Goal: Task Accomplishment & Management: Manage account settings

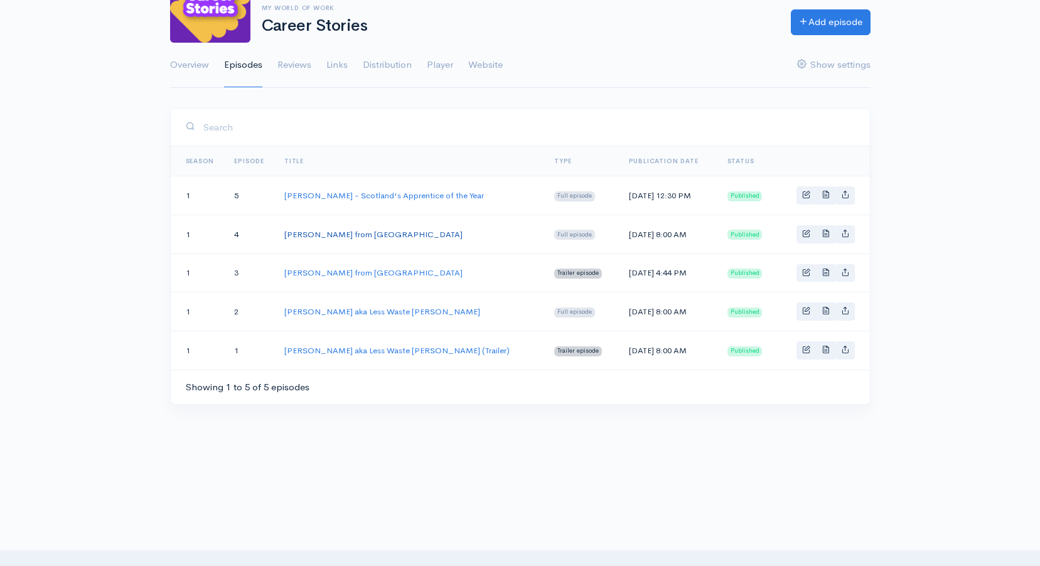
scroll to position [126, 0]
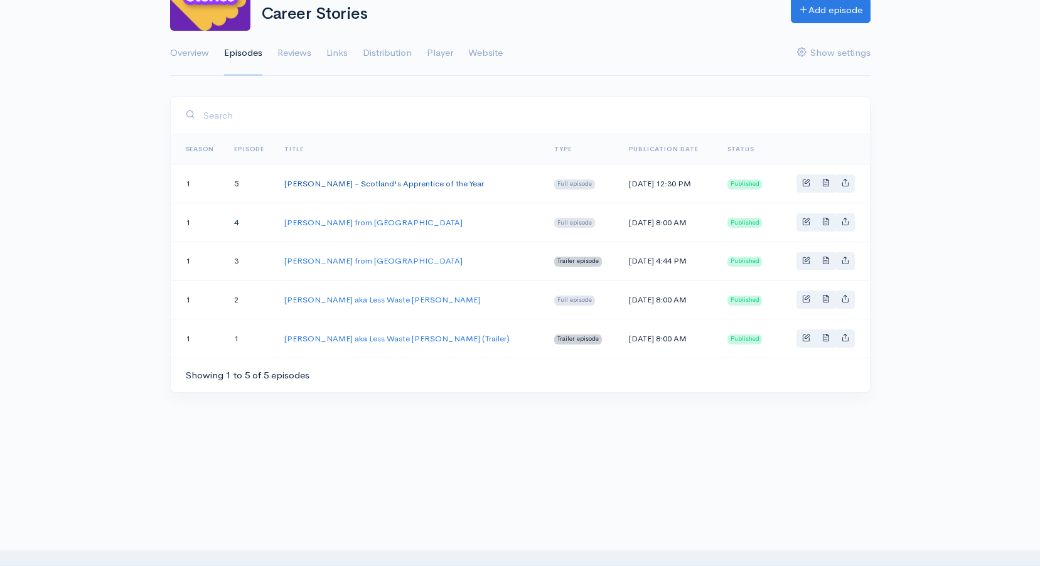
click at [347, 180] on link "[PERSON_NAME] - Scotland's Apprentice of the Year" at bounding box center [384, 183] width 200 height 11
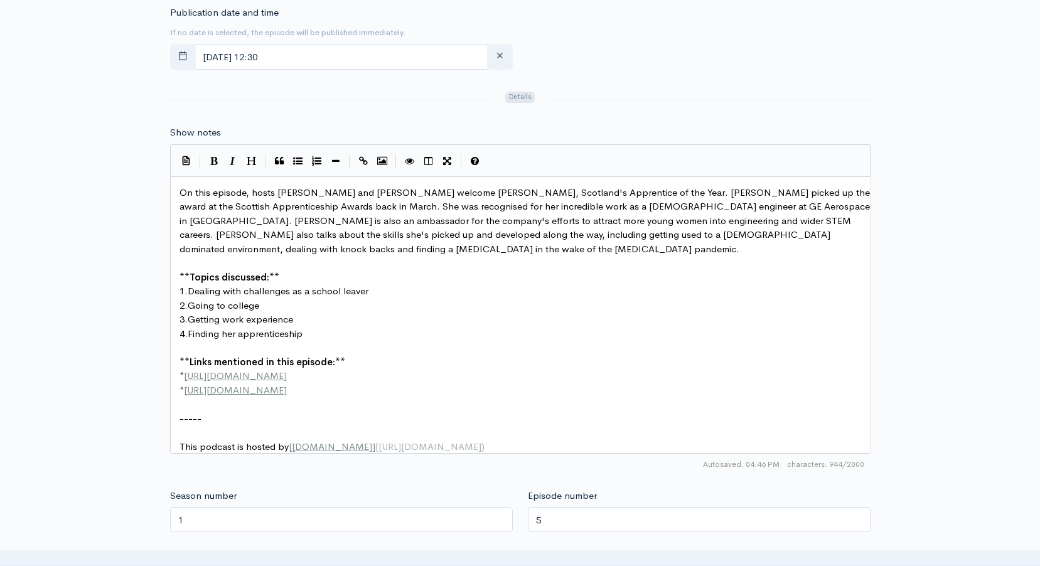
scroll to position [4, 0]
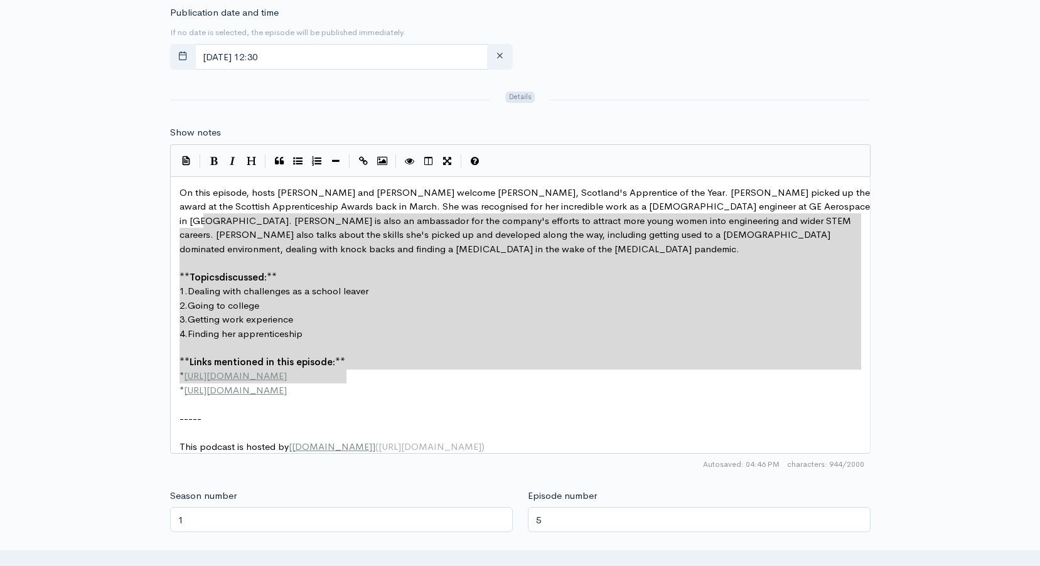
type textarea "On this episode, hosts [PERSON_NAME] and [PERSON_NAME] welcome [PERSON_NAME], S…"
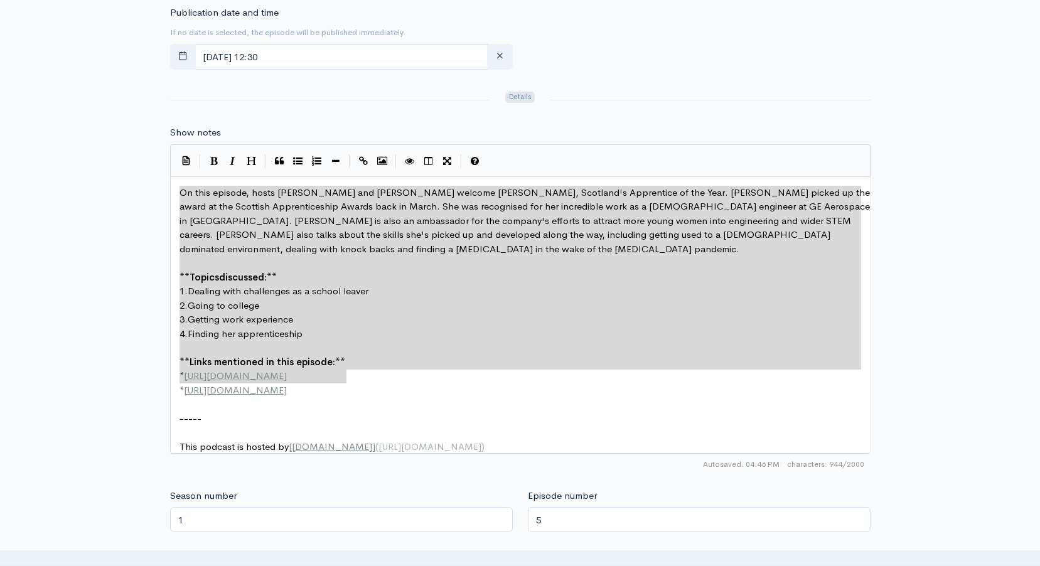
drag, startPoint x: 370, startPoint y: 379, endPoint x: 176, endPoint y: 194, distance: 267.8
